Goal: Use online tool/utility: Utilize a website feature to perform a specific function

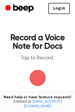
click at [43, 78] on span "button" at bounding box center [37, 77] width 29 height 29
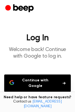
click at [65, 80] on button "Continue with Google" at bounding box center [37, 82] width 67 height 17
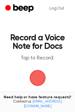
click at [44, 85] on span "button" at bounding box center [37, 77] width 29 height 29
click at [43, 81] on span "button" at bounding box center [37, 77] width 23 height 23
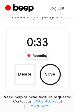
scroll to position [34, 0]
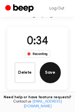
click at [53, 74] on button "Save" at bounding box center [50, 72] width 21 height 21
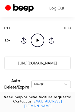
scroll to position [62, 0]
drag, startPoint x: 13, startPoint y: 62, endPoint x: 62, endPoint y: 66, distance: 49.4
click at [62, 66] on input "https://beep.audio/FCRVfMd" at bounding box center [37, 62] width 67 height 13
click at [62, 62] on input "https://beep.audio/FCRVfMd" at bounding box center [37, 62] width 67 height 13
drag, startPoint x: 62, startPoint y: 62, endPoint x: 13, endPoint y: 63, distance: 49.3
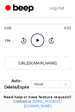
click at [13, 63] on input "https://beep.audio/FCRVfMd" at bounding box center [37, 62] width 67 height 13
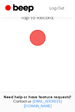
scroll to position [22, 0]
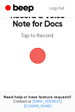
click at [32, 58] on span "button" at bounding box center [37, 56] width 16 height 16
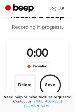
scroll to position [43, 0]
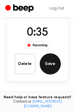
click at [55, 62] on button "Save" at bounding box center [50, 63] width 21 height 21
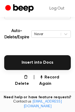
scroll to position [112, 0]
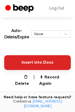
click at [16, 57] on button "Insert into Docs" at bounding box center [37, 62] width 67 height 15
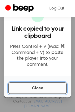
click at [19, 87] on button "Close" at bounding box center [37, 88] width 58 height 12
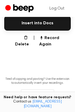
scroll to position [152, 0]
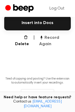
click at [53, 35] on button "Record Again" at bounding box center [55, 40] width 32 height 13
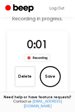
scroll to position [30, 0]
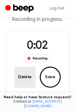
click at [30, 75] on button "Delete" at bounding box center [24, 76] width 21 height 21
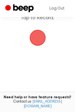
scroll to position [41, 0]
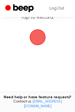
click at [43, 37] on span "button" at bounding box center [37, 37] width 15 height 15
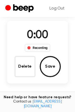
scroll to position [62, 0]
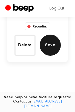
click at [52, 45] on button "Save" at bounding box center [50, 44] width 21 height 21
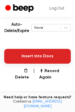
scroll to position [118, 0]
click at [42, 58] on button "Insert into Docs" at bounding box center [37, 56] width 67 height 15
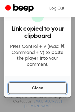
click at [28, 86] on button "Close" at bounding box center [37, 88] width 58 height 12
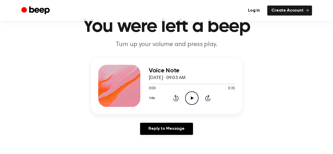
scroll to position [25, 0]
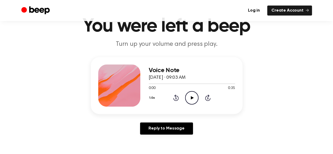
click at [197, 99] on icon "Play Audio" at bounding box center [191, 97] width 13 height 13
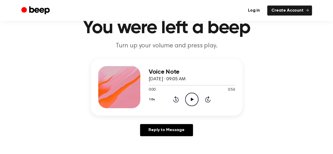
scroll to position [24, 0]
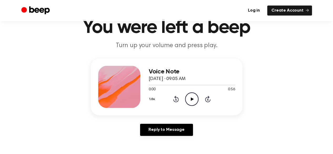
click at [191, 93] on circle at bounding box center [191, 99] width 13 height 13
